Goal: Find specific page/section: Find specific page/section

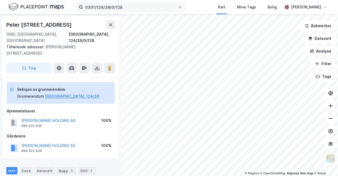
scroll to position [1, 0]
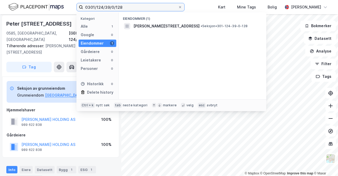
click at [122, 7] on input "0301/124/39/0/128" at bounding box center [130, 7] width 95 height 8
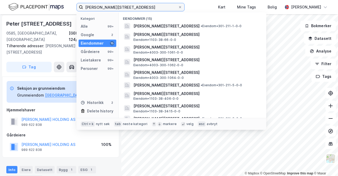
type input "[PERSON_NAME][STREET_ADDRESS]"
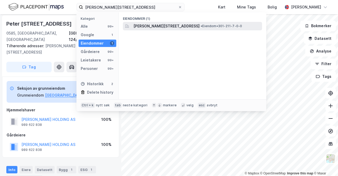
click at [164, 27] on span "[PERSON_NAME][STREET_ADDRESS]" at bounding box center [166, 26] width 66 height 6
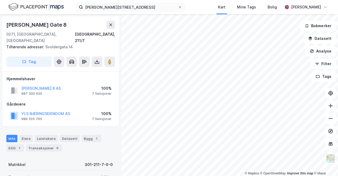
scroll to position [1, 0]
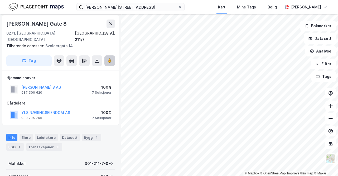
click at [112, 58] on icon at bounding box center [109, 60] width 5 height 5
